Goal: Transaction & Acquisition: Purchase product/service

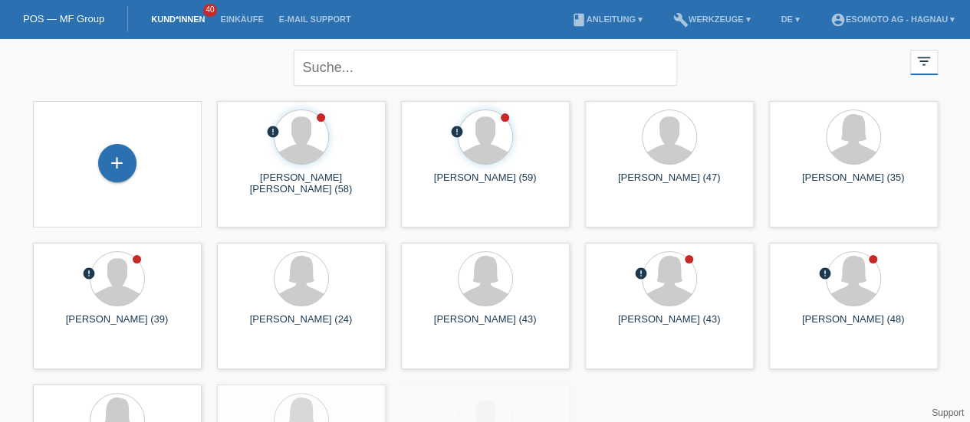
click at [112, 159] on div "+" at bounding box center [117, 163] width 38 height 38
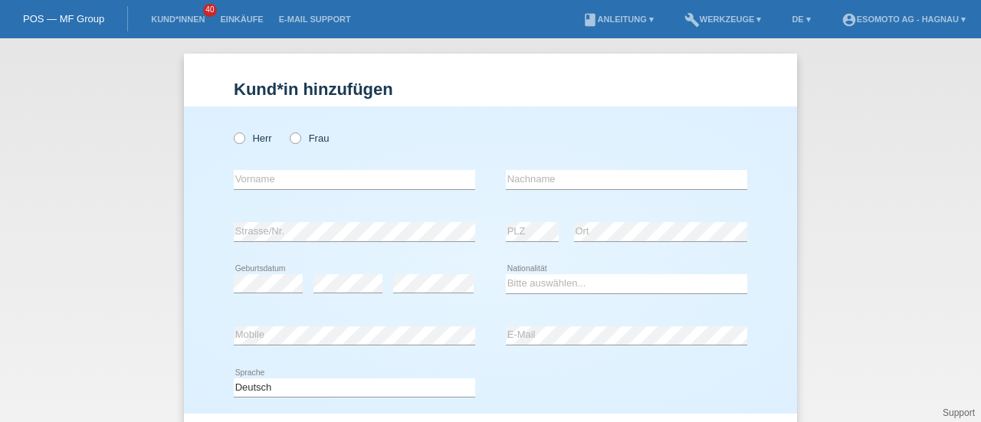
click at [231, 130] on icon at bounding box center [231, 130] width 0 height 0
click at [238, 142] on input "Herr" at bounding box center [239, 138] width 10 height 10
radio input "true"
click at [270, 184] on input "text" at bounding box center [354, 179] width 241 height 19
type input "Emmanuel Alexis"
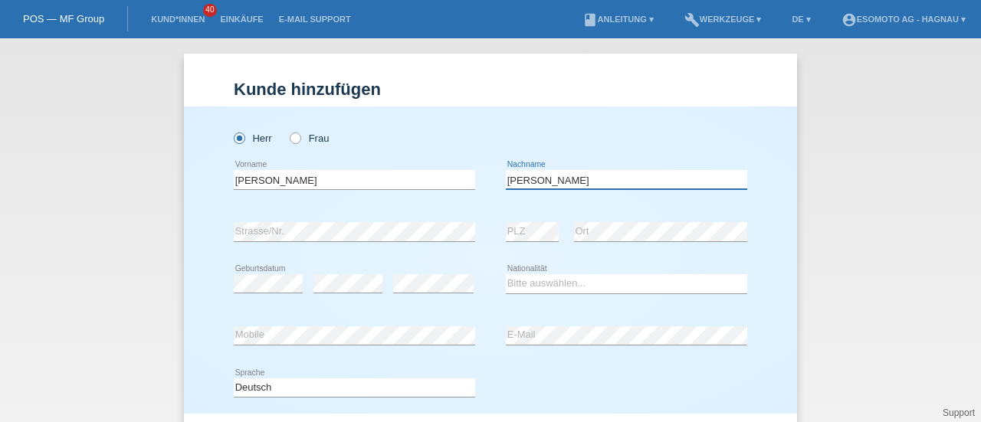
type input "Hofer"
click at [552, 290] on select "Bitte auswählen... Schweiz Deutschland Liechtenstein Österreich ------------ Af…" at bounding box center [626, 283] width 241 height 18
select select "CH"
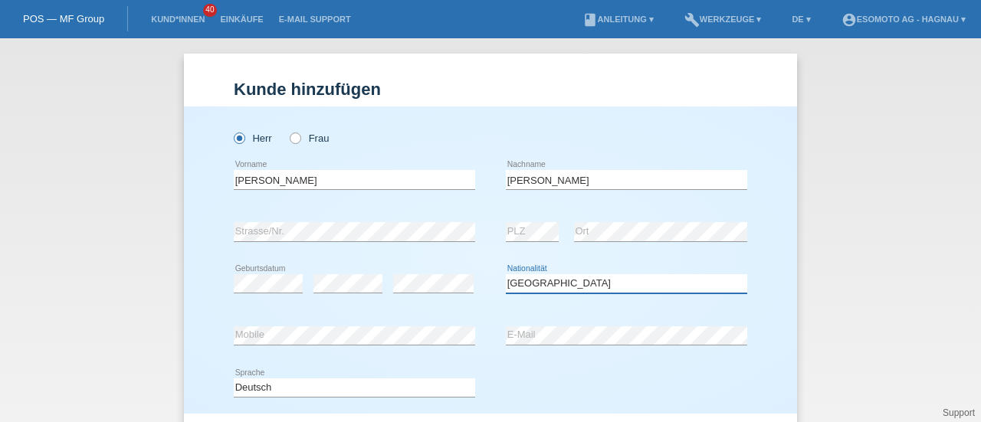
click at [506, 274] on select "Bitte auswählen... Schweiz Deutschland Liechtenstein Österreich ------------ Af…" at bounding box center [626, 283] width 241 height 18
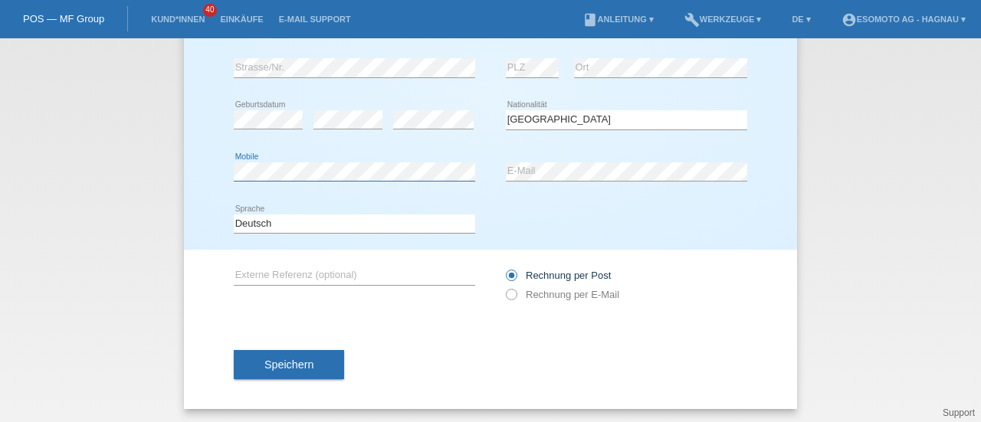
scroll to position [166, 0]
click at [307, 362] on span "Speichern" at bounding box center [288, 363] width 49 height 12
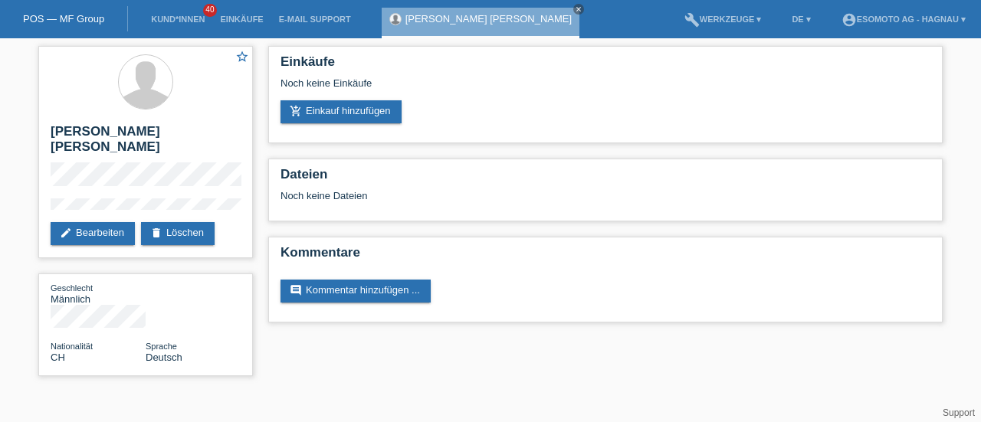
click at [337, 113] on link "add_shopping_cart Einkauf hinzufügen" at bounding box center [341, 111] width 121 height 23
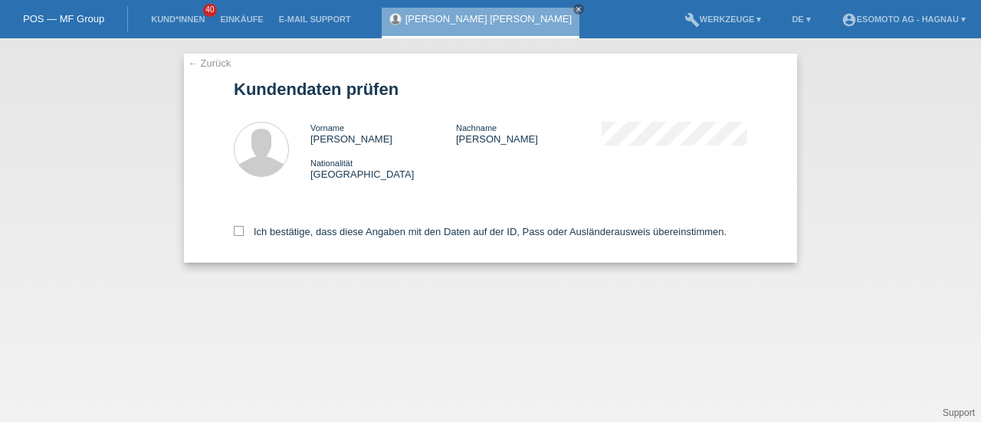
click at [236, 235] on icon at bounding box center [239, 231] width 10 height 10
click at [236, 235] on input "Ich bestätige, dass diese Angaben mit den Daten auf der ID, Pass oder Ausländer…" at bounding box center [239, 231] width 10 height 10
checkbox input "true"
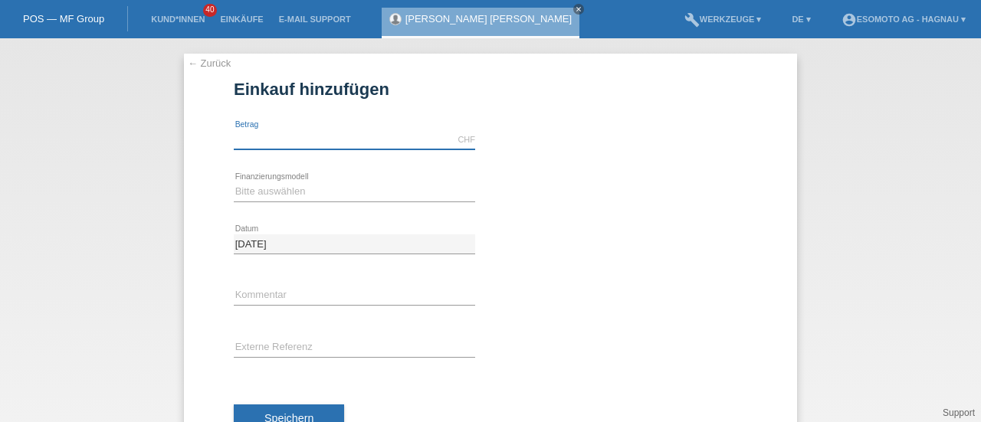
click at [290, 135] on input "text" at bounding box center [354, 139] width 241 height 19
type input "7600.00"
click at [276, 198] on select "Bitte auswählen Fixe Raten Kauf auf Rechnung mit Teilzahlungsoption" at bounding box center [354, 191] width 241 height 18
select select "69"
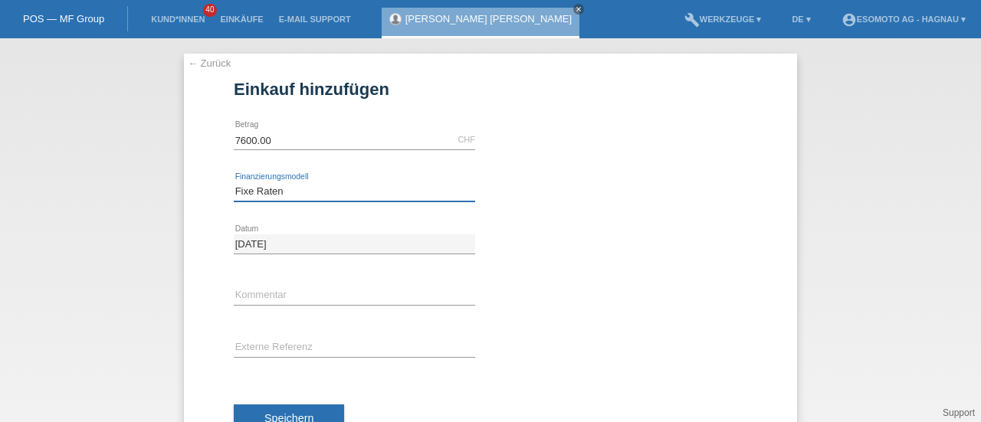
click at [234, 182] on select "Bitte auswählen Fixe Raten Kauf auf Rechnung mit Teilzahlungsoption" at bounding box center [354, 191] width 241 height 18
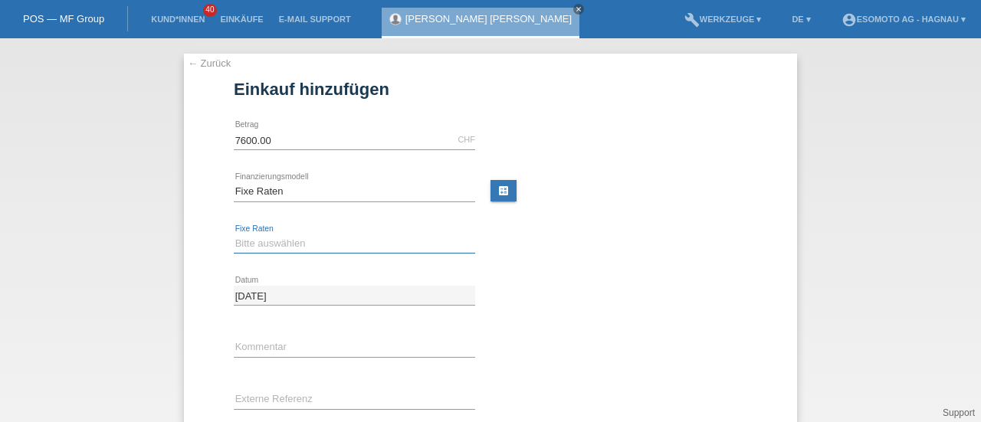
click at [259, 245] on select "Bitte auswählen 12 Raten 24 Raten 36 Raten 48 Raten" at bounding box center [354, 244] width 241 height 18
select select "140"
click at [234, 235] on select "Bitte auswählen 12 Raten 24 Raten 36 Raten 48 Raten" at bounding box center [354, 244] width 241 height 18
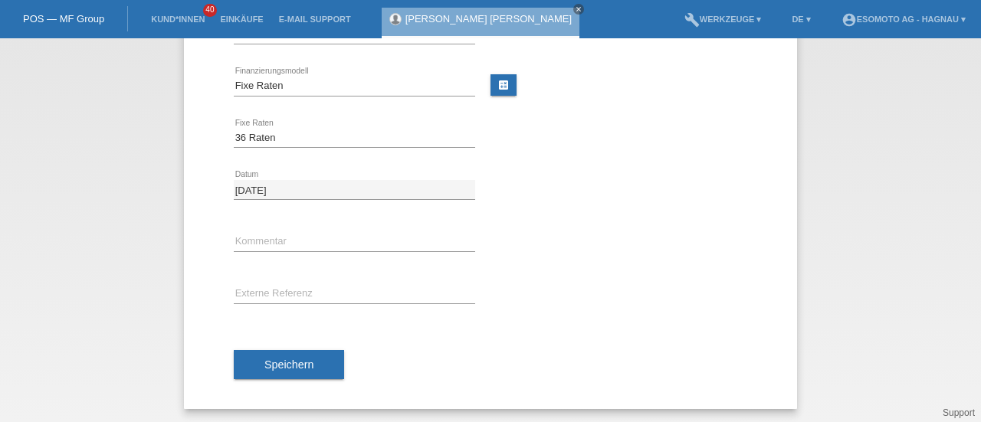
click at [278, 359] on span "Speichern" at bounding box center [288, 365] width 49 height 12
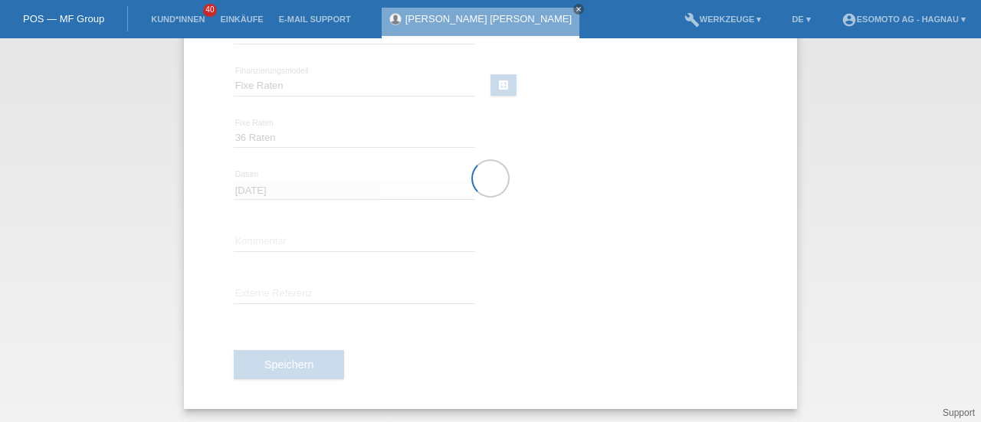
scroll to position [0, 0]
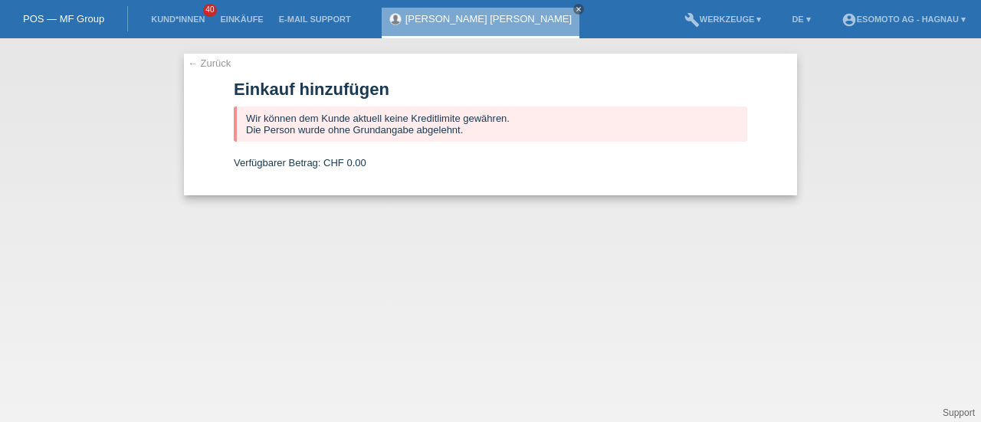
click at [205, 67] on link "← Zurück" at bounding box center [209, 62] width 43 height 11
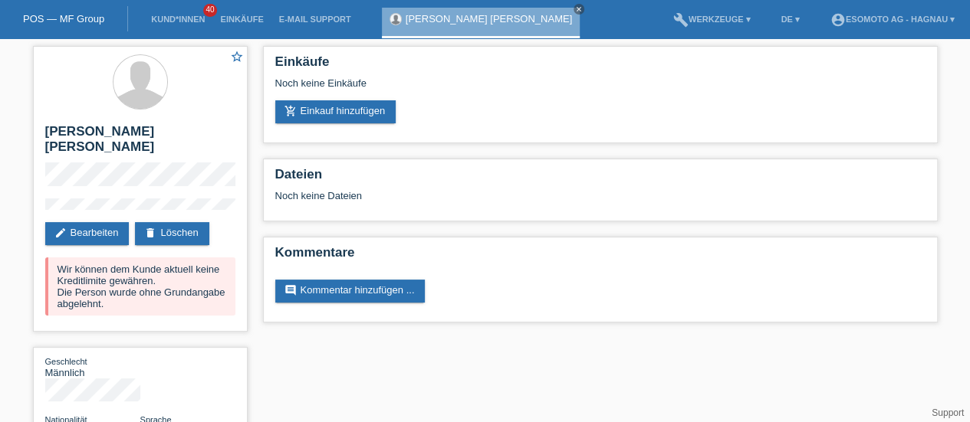
click at [169, 222] on link "delete Löschen" at bounding box center [172, 233] width 74 height 23
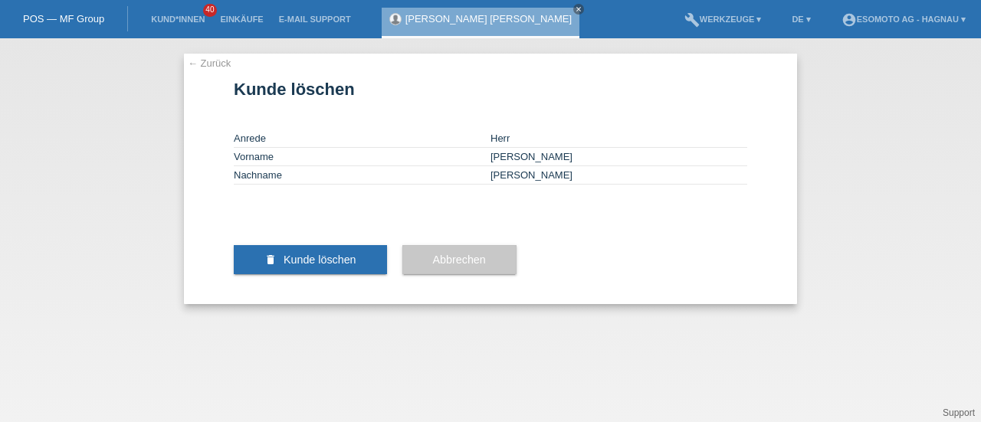
click at [308, 266] on span "Kunde löschen" at bounding box center [320, 260] width 73 height 12
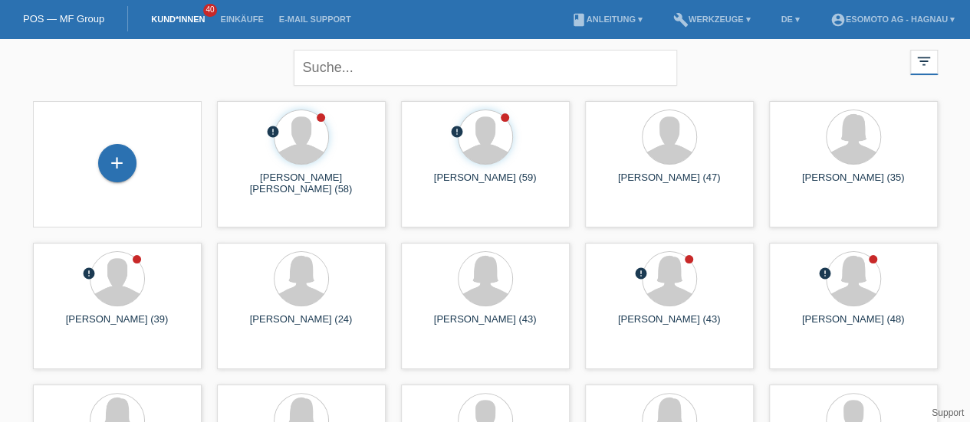
click at [113, 167] on div "+" at bounding box center [117, 163] width 38 height 38
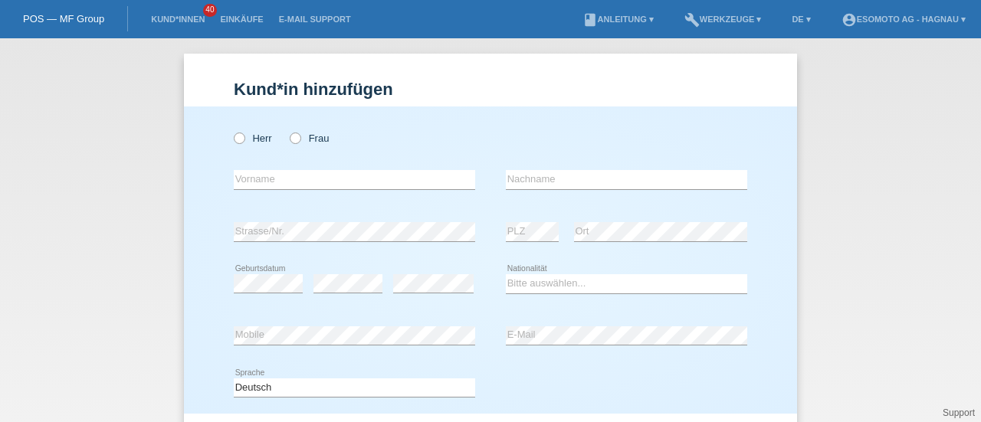
click at [231, 130] on icon at bounding box center [231, 130] width 0 height 0
click at [234, 137] on input "Herr" at bounding box center [239, 138] width 10 height 10
radio input "true"
click at [245, 174] on input "text" at bounding box center [354, 179] width 241 height 19
type input "Milos"
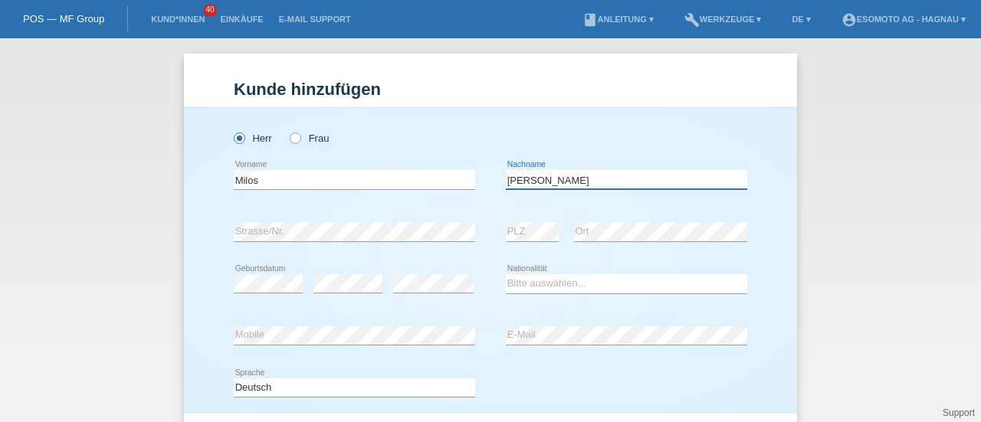
type input "[PERSON_NAME]"
click at [520, 280] on select "Bitte auswählen... [GEOGRAPHIC_DATA] [GEOGRAPHIC_DATA] [GEOGRAPHIC_DATA] [GEOGR…" at bounding box center [626, 283] width 241 height 18
select select "RS"
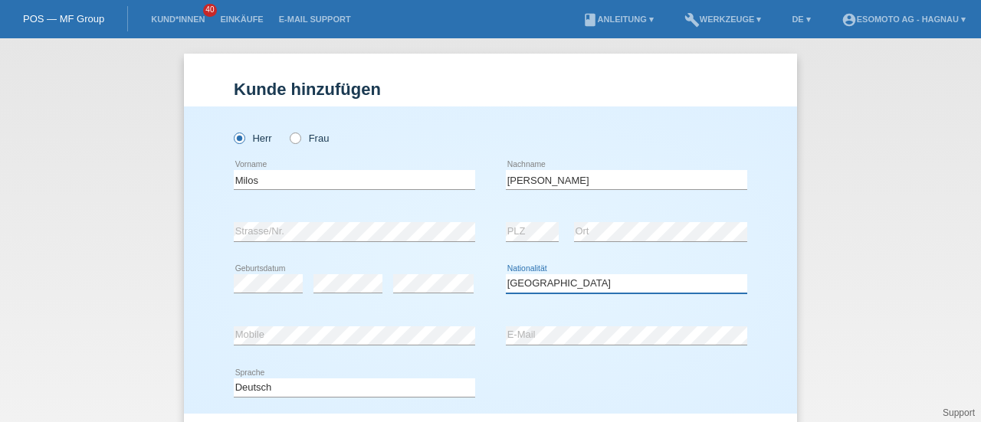
click at [506, 274] on select "Bitte auswählen... [GEOGRAPHIC_DATA] [GEOGRAPHIC_DATA] [GEOGRAPHIC_DATA] [GEOGR…" at bounding box center [626, 283] width 241 height 18
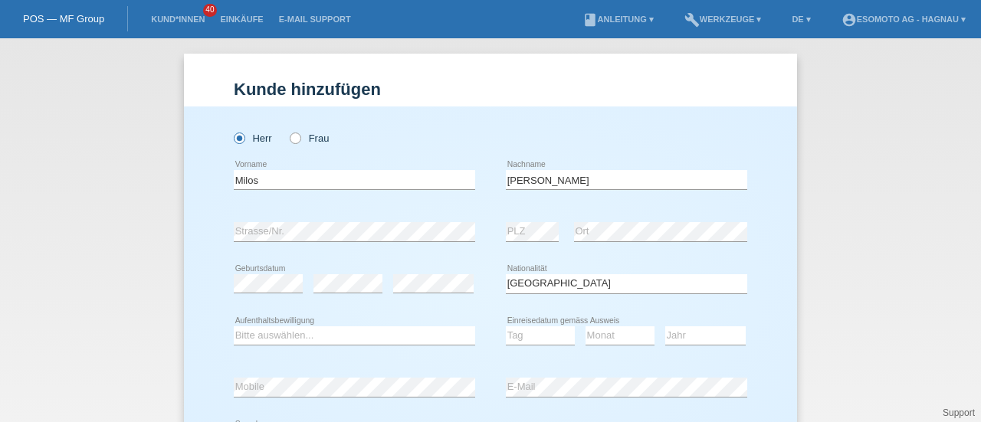
click at [369, 346] on div "Bitte auswählen... C B B - Flüchtlingsstatus Andere error Aufenthaltsbewilligung" at bounding box center [354, 336] width 241 height 52
click at [363, 340] on select "Bitte auswählen... C B B - Flüchtlingsstatus Andere" at bounding box center [354, 336] width 241 height 18
select select "C"
click at [234, 327] on select "Bitte auswählen... C B B - Flüchtlingsstatus Andere" at bounding box center [354, 336] width 241 height 18
click at [524, 333] on select "Tag 01 02 03 04 05 06 07 08 09 10 11" at bounding box center [540, 336] width 69 height 18
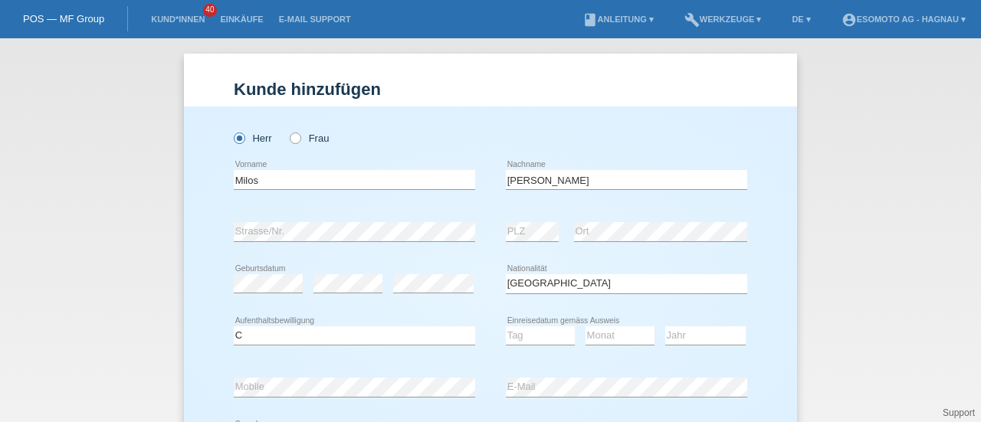
click at [506, 357] on div "Tag 01 02 03 04 05 06 07 08 09 10 11 12 13 14 15 16" at bounding box center [540, 336] width 69 height 52
click at [530, 332] on select "Tag 01 02 03 04 05 06 07 08 09 10 11" at bounding box center [540, 336] width 69 height 18
select select "11"
click at [506, 327] on select "Tag 01 02 03 04 05 06 07 08 09 10 11" at bounding box center [540, 336] width 69 height 18
click at [599, 342] on select "Monat 01 02 03 04 05 06 07 08 09 10 11" at bounding box center [620, 336] width 69 height 18
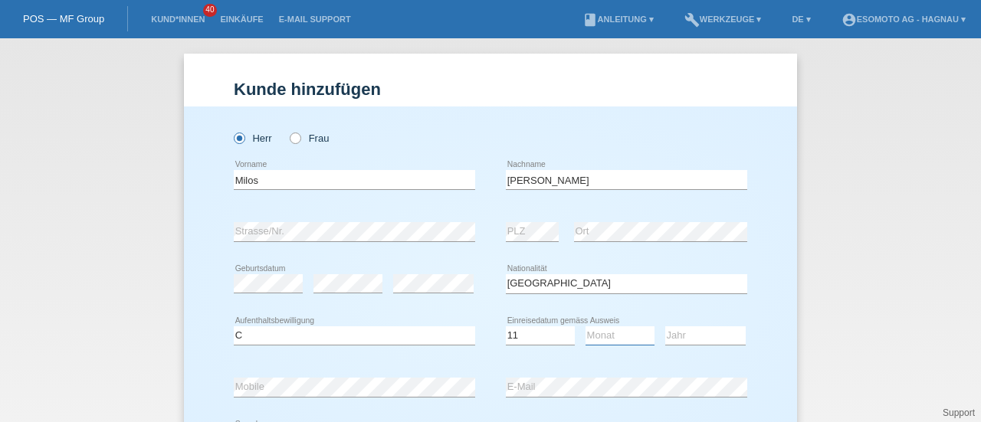
select select "09"
click at [586, 327] on select "Monat 01 02 03 04 05 06 07 08 09 10 11" at bounding box center [620, 336] width 69 height 18
click at [693, 332] on select "Jahr 2025 2024 2023 2022 2021 2020 2019 2018 2017 2016 2015 2014 2013 2012 2011…" at bounding box center [705, 336] width 80 height 18
select select "2000"
click at [665, 327] on select "Jahr 2025 2024 2023 2022 2021 2020 2019 2018 2017 2016 2015 2014 2013 2012 2011…" at bounding box center [705, 336] width 80 height 18
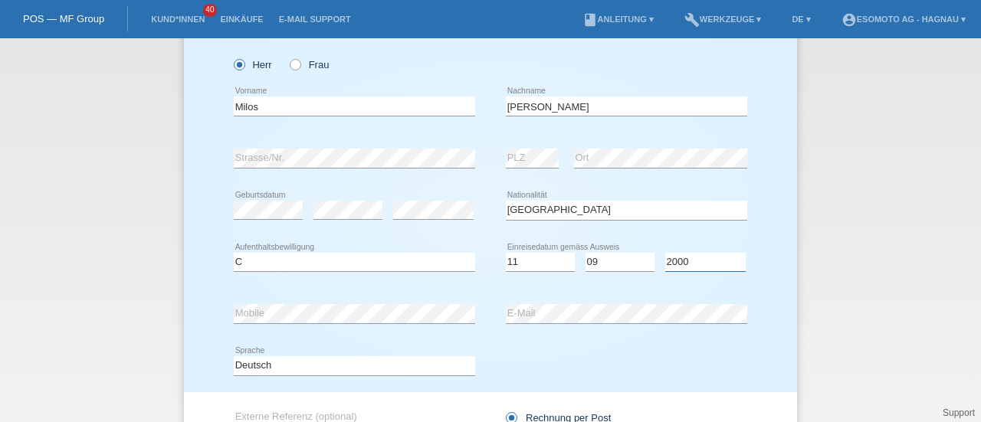
scroll to position [77, 0]
click at [499, 364] on div "Deutsch Français Italiano English error Sprache" at bounding box center [491, 363] width 514 height 52
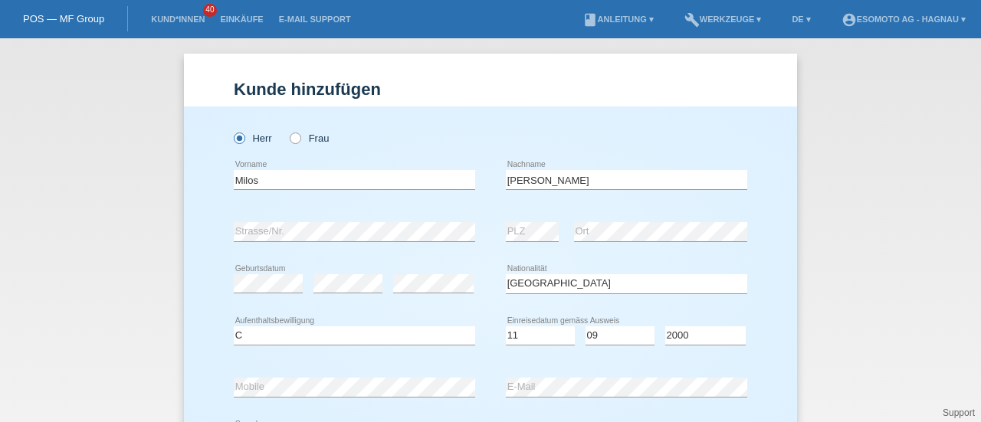
scroll to position [217, 0]
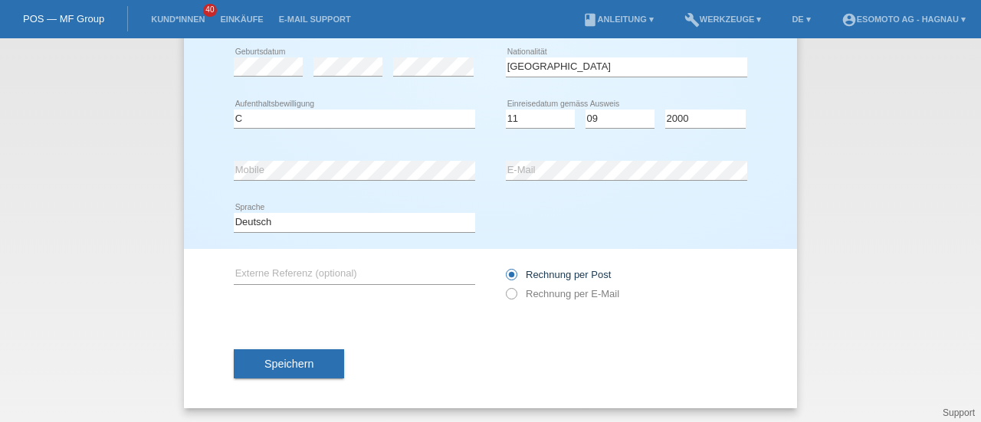
click at [279, 364] on span "Speichern" at bounding box center [288, 364] width 49 height 12
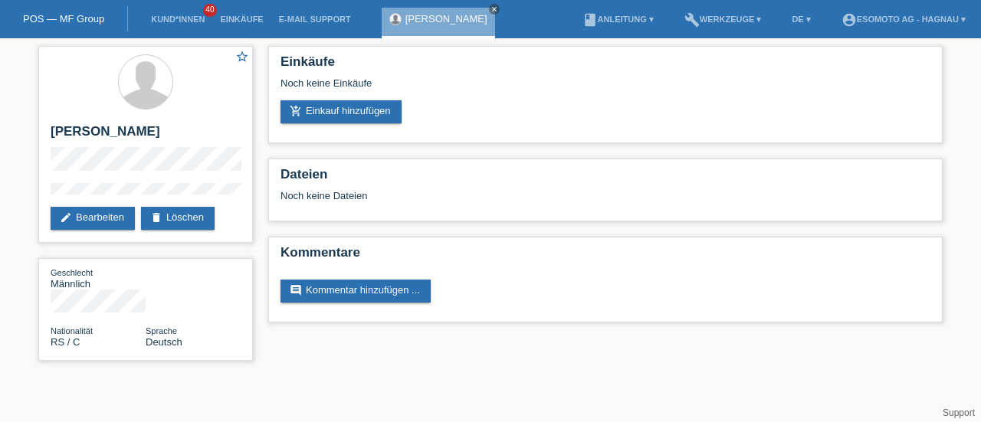
click at [380, 116] on link "add_shopping_cart Einkauf hinzufügen" at bounding box center [341, 111] width 121 height 23
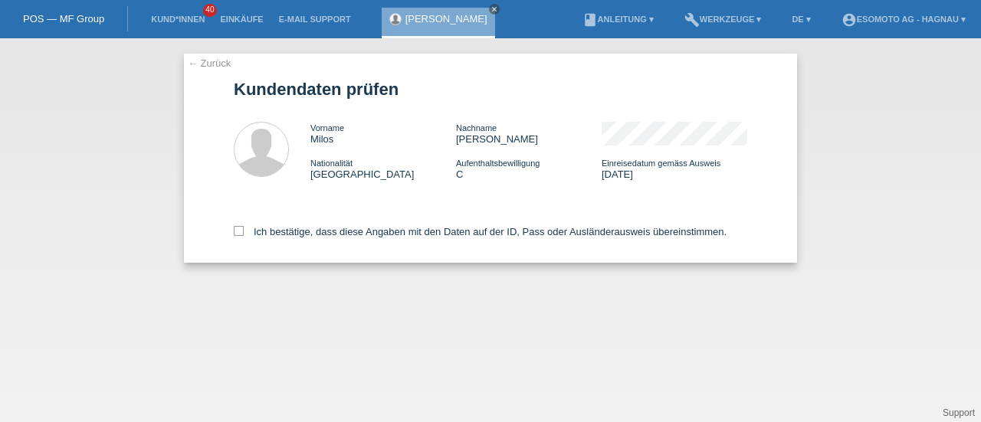
click at [236, 233] on icon at bounding box center [239, 231] width 10 height 10
click at [236, 233] on input "Ich bestätige, dass diese Angaben mit den Daten auf der ID, Pass oder Ausländer…" at bounding box center [239, 231] width 10 height 10
checkbox input "true"
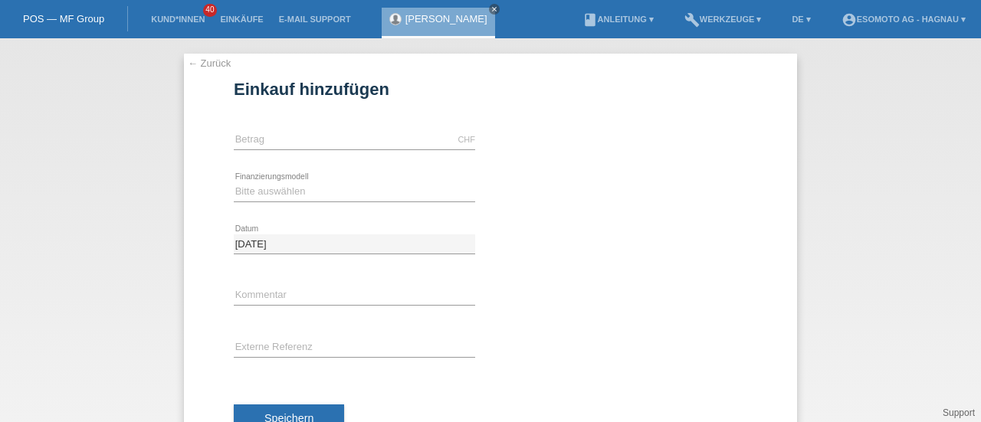
click at [268, 129] on div "CHF error [GEOGRAPHIC_DATA]" at bounding box center [354, 140] width 241 height 52
click at [268, 145] on input "text" at bounding box center [354, 139] width 241 height 19
type input "7600.00"
click at [281, 192] on select "Bitte auswählen Fixe Raten Kauf auf Rechnung mit Teilzahlungsoption" at bounding box center [354, 191] width 241 height 18
select select "69"
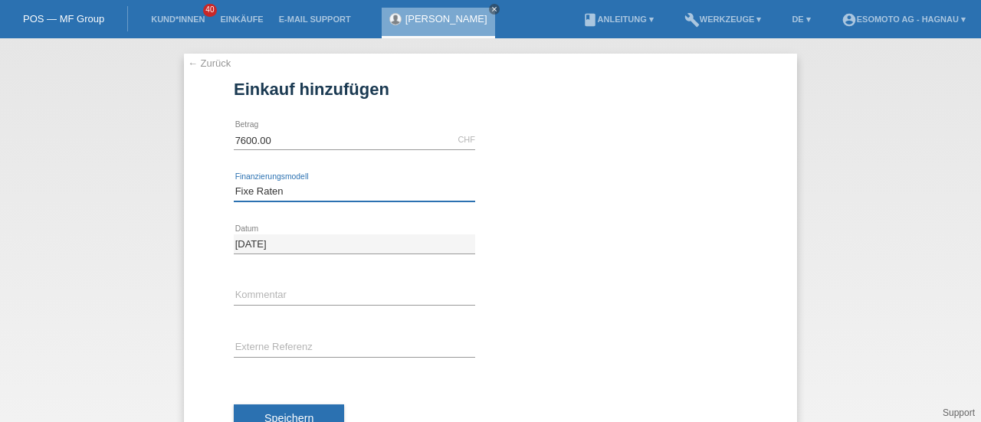
click at [234, 182] on select "Bitte auswählen Fixe Raten Kauf auf Rechnung mit Teilzahlungsoption" at bounding box center [354, 191] width 241 height 18
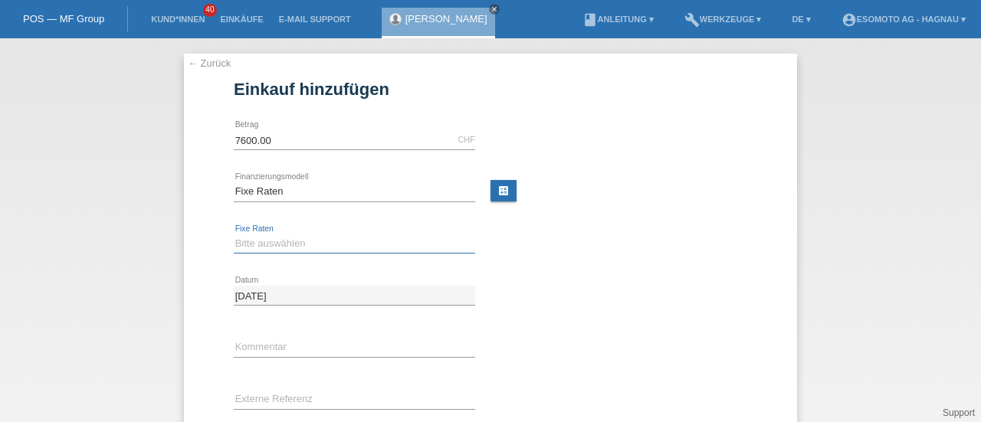
click at [270, 241] on select "Bitte auswählen 12 Raten 24 Raten 36 Raten 48 Raten" at bounding box center [354, 244] width 241 height 18
select select "140"
click at [234, 235] on select "Bitte auswählen 12 Raten 24 Raten 36 Raten 48 Raten" at bounding box center [354, 244] width 241 height 18
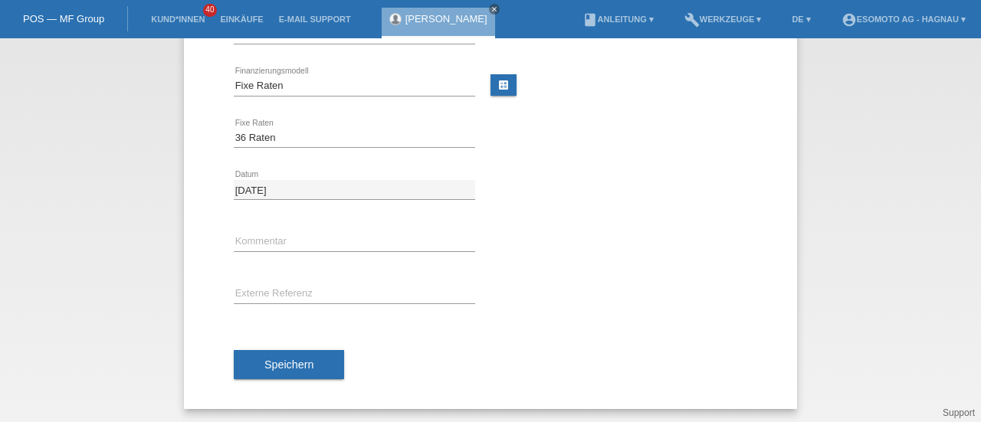
click at [279, 361] on span "Speichern" at bounding box center [288, 365] width 49 height 12
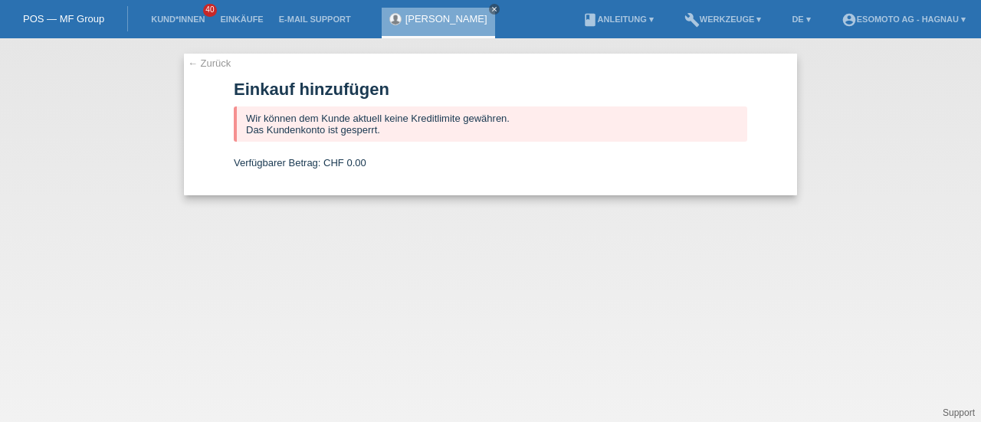
scroll to position [0, 0]
click at [212, 65] on link "← Zurück" at bounding box center [209, 62] width 43 height 11
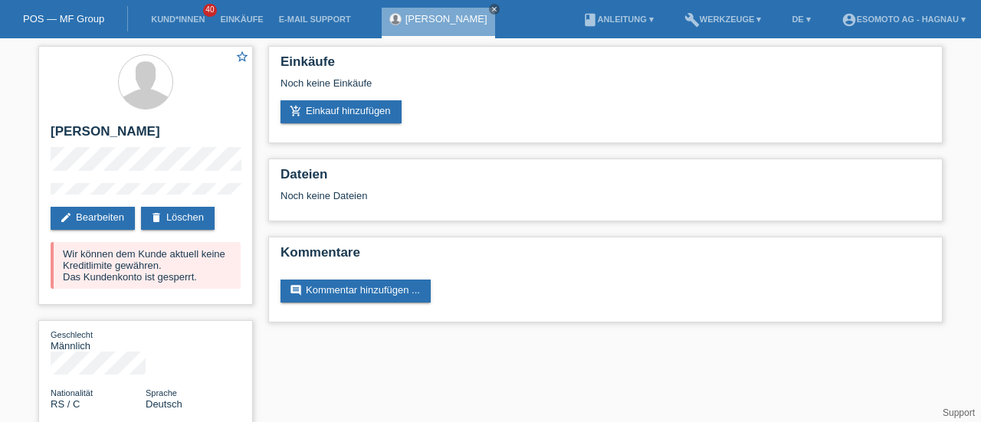
click at [110, 137] on h2 "[PERSON_NAME]" at bounding box center [146, 135] width 190 height 23
copy div "[PERSON_NAME]"
